Goal: Information Seeking & Learning: Learn about a topic

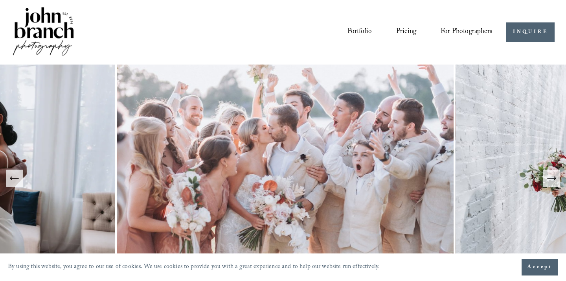
click at [447, 33] on span "For Photographers" at bounding box center [467, 32] width 52 height 13
click at [0, 0] on span "Education" at bounding box center [0, 0] width 0 height 0
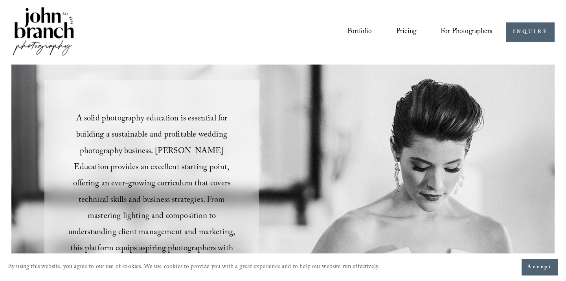
click at [481, 29] on span "For Photographers" at bounding box center [467, 32] width 52 height 13
click at [0, 0] on link "Courses" at bounding box center [0, 0] width 0 height 0
